Goal: Task Accomplishment & Management: Manage account settings

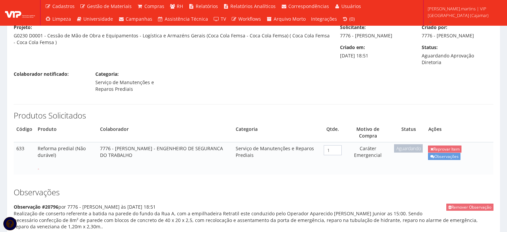
scroll to position [197, 0]
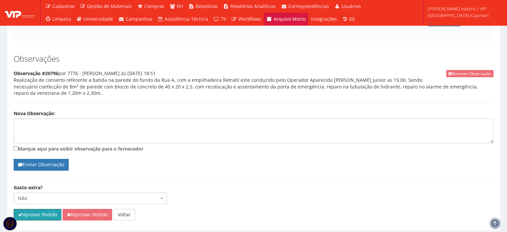
click at [34, 209] on button "Aprovar Pedido" at bounding box center [38, 214] width 48 height 11
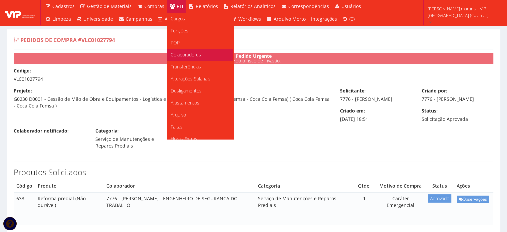
click at [179, 52] on span "Colaboradores" at bounding box center [186, 54] width 30 height 6
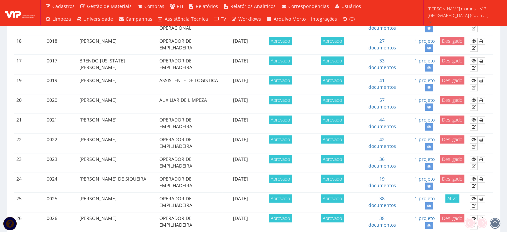
scroll to position [511, 0]
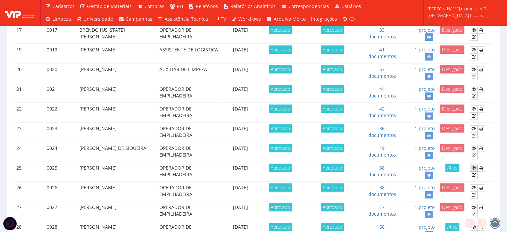
click at [474, 165] on icon at bounding box center [473, 167] width 4 height 5
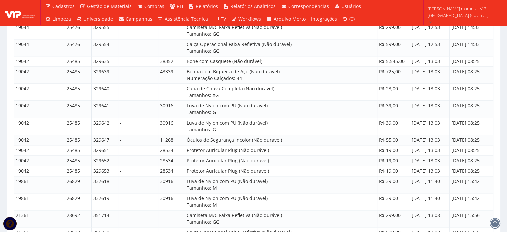
scroll to position [3464, 0]
